Goal: Use online tool/utility

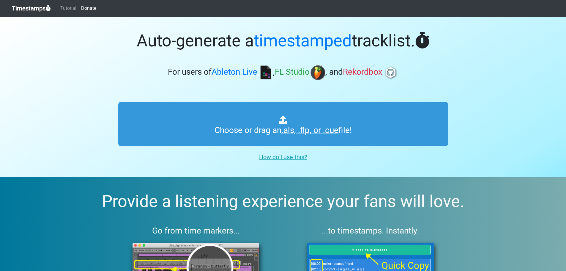
type input "C:\fakepath\01 Dj Lyxa - Uplifting Trance Vol. 77New Num.cue"
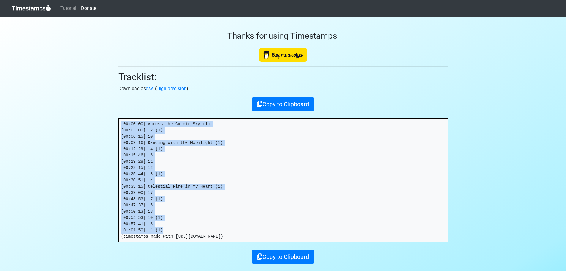
drag, startPoint x: 161, startPoint y: 229, endPoint x: 108, endPoint y: 116, distance: 124.7
click at [108, 116] on section "Thanks for using Timestamps! Tracklist: Download as csv . ( High precision ) Co…" at bounding box center [283, 153] width 566 height 273
copy pre "[00:00:00] Across the Cosmic Sky (1) [00:03:00] 12 (1) [00:06:15] 10 [00:09:16]…"
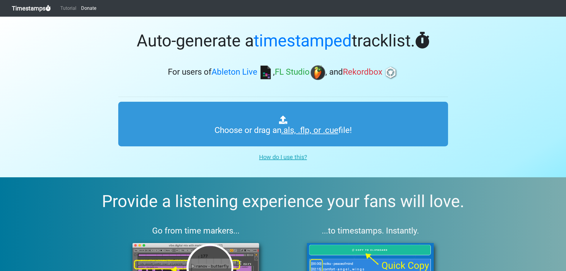
type input "C:\fakepath\01 Dj Lyxa - Uplifting Trance Vol. 77New Num.cue"
